Goal: Task Accomplishment & Management: Manage account settings

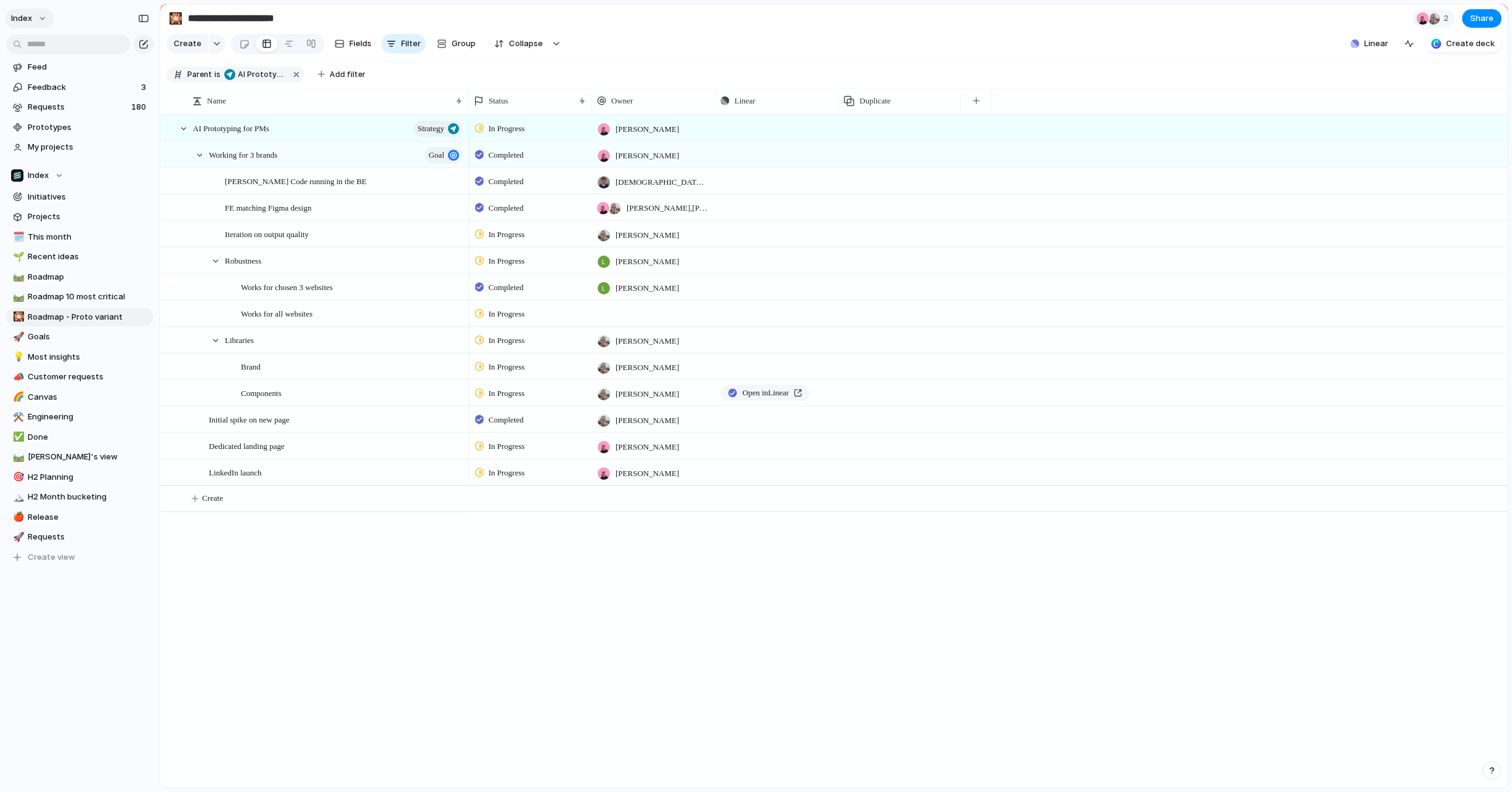
click at [33, 22] on button "Index" at bounding box center [30, 18] width 48 height 20
click at [54, 47] on span "Settings" at bounding box center [45, 46] width 34 height 12
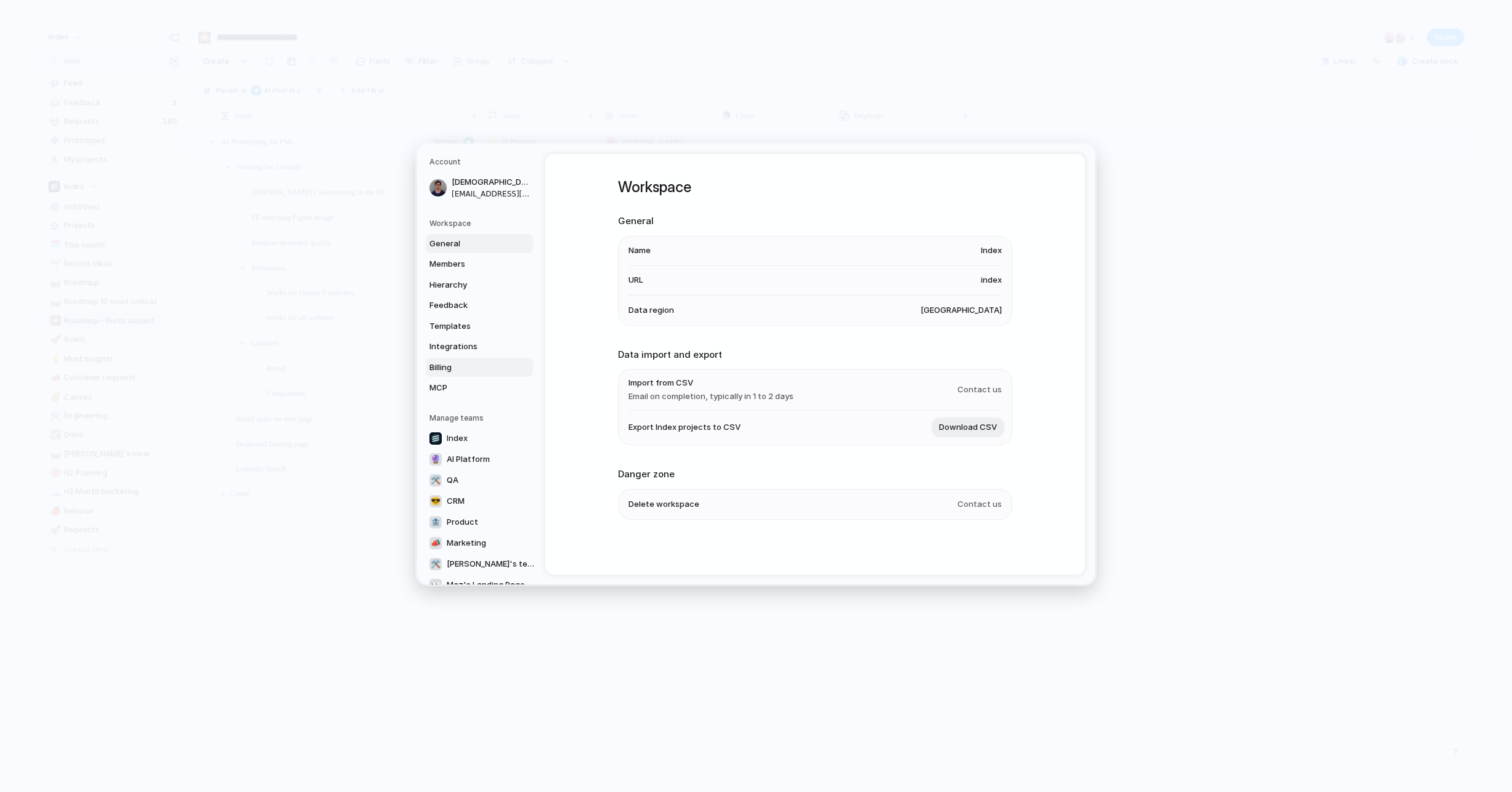
click at [476, 364] on span "Billing" at bounding box center [469, 368] width 79 height 12
